Goal: Go to known website: Access a specific website the user already knows

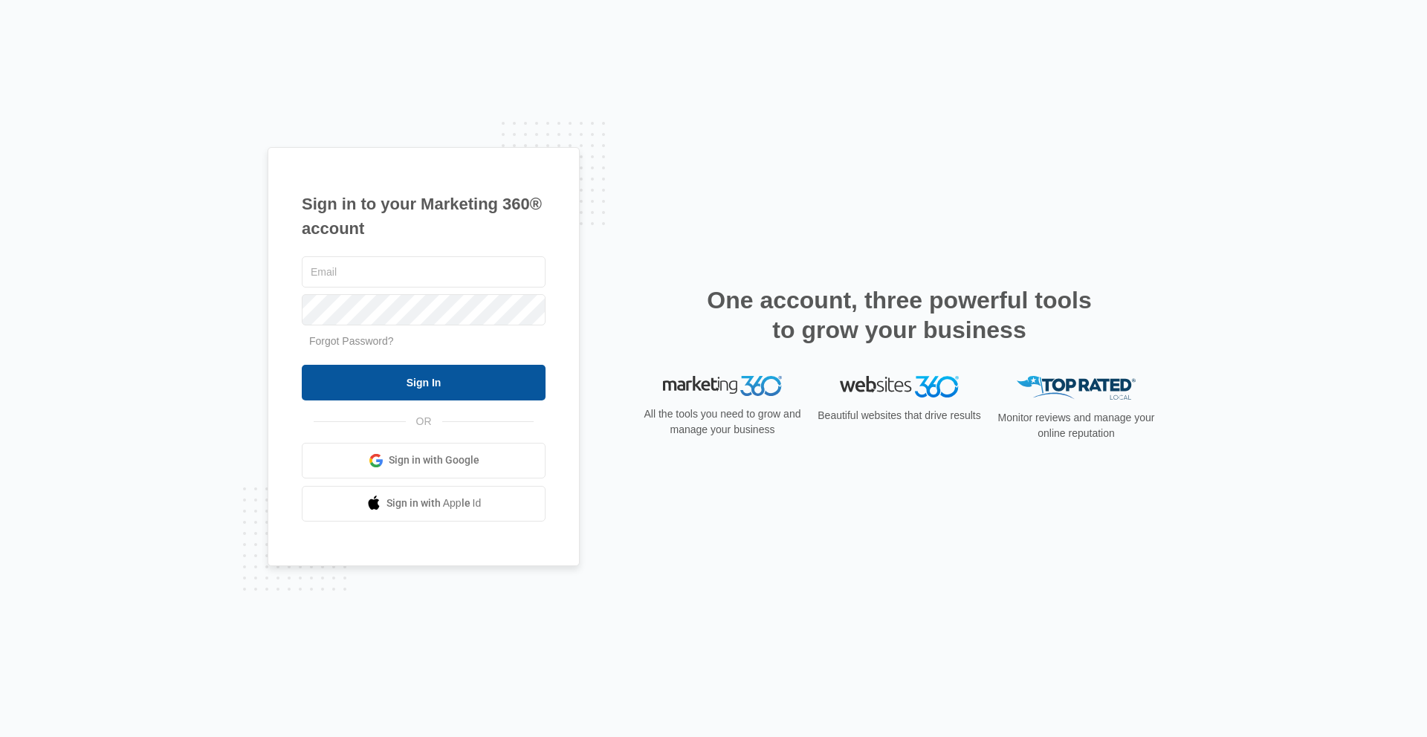
type input "[PERSON_NAME][EMAIL_ADDRESS][PERSON_NAME][DOMAIN_NAME]"
click at [427, 392] on input "Sign In" at bounding box center [424, 383] width 244 height 36
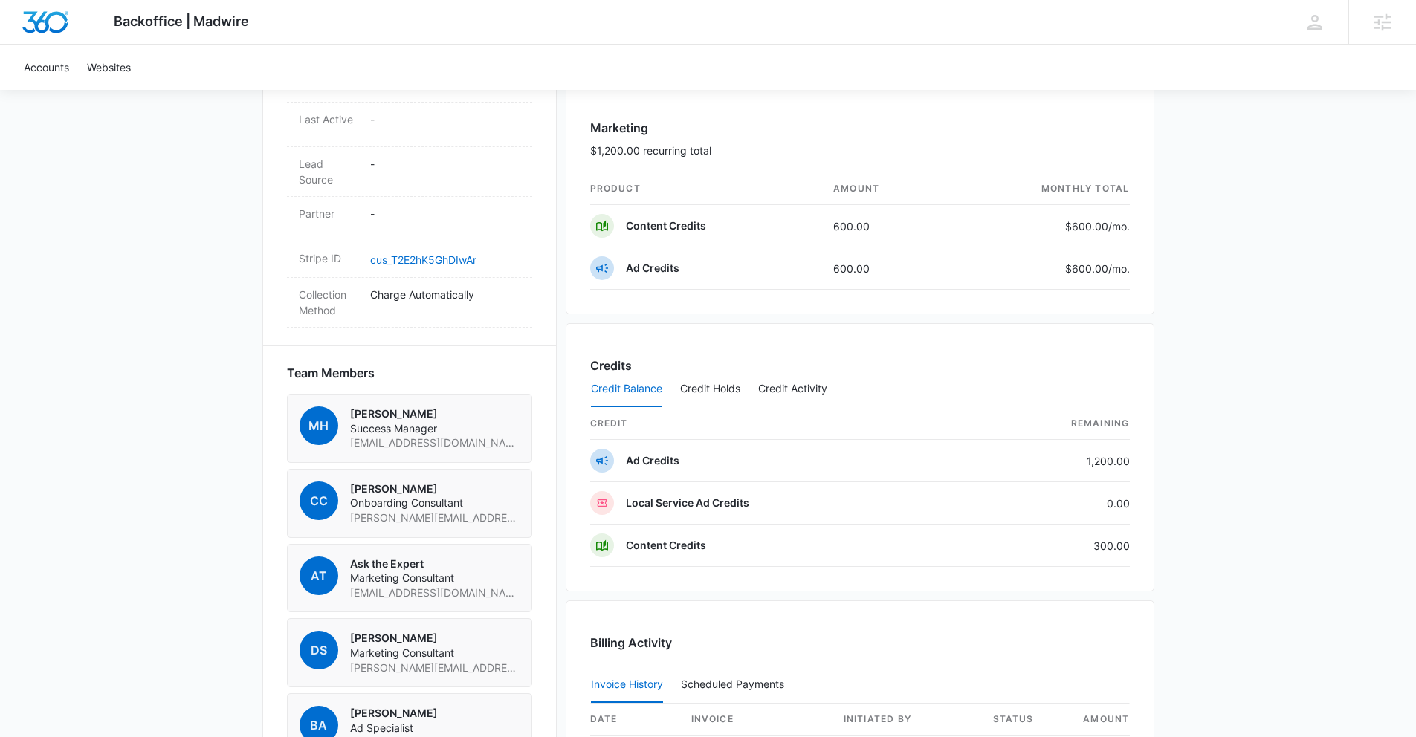
scroll to position [1006, 0]
